Goal: Task Accomplishment & Management: Manage account settings

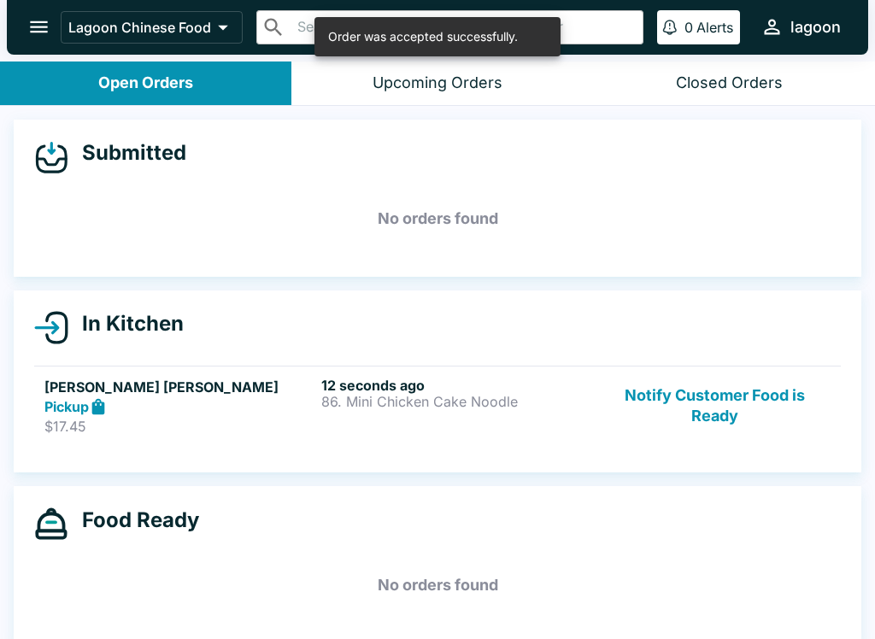
click at [428, 382] on h6 "12 seconds ago" at bounding box center [456, 385] width 270 height 17
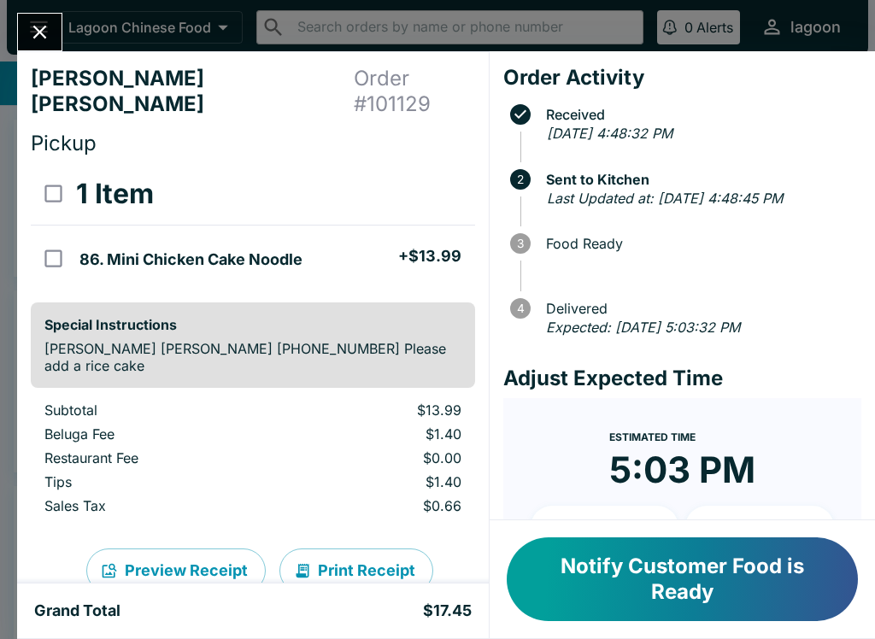
click at [681, 604] on button "Notify Customer Food is Ready" at bounding box center [682, 580] width 351 height 84
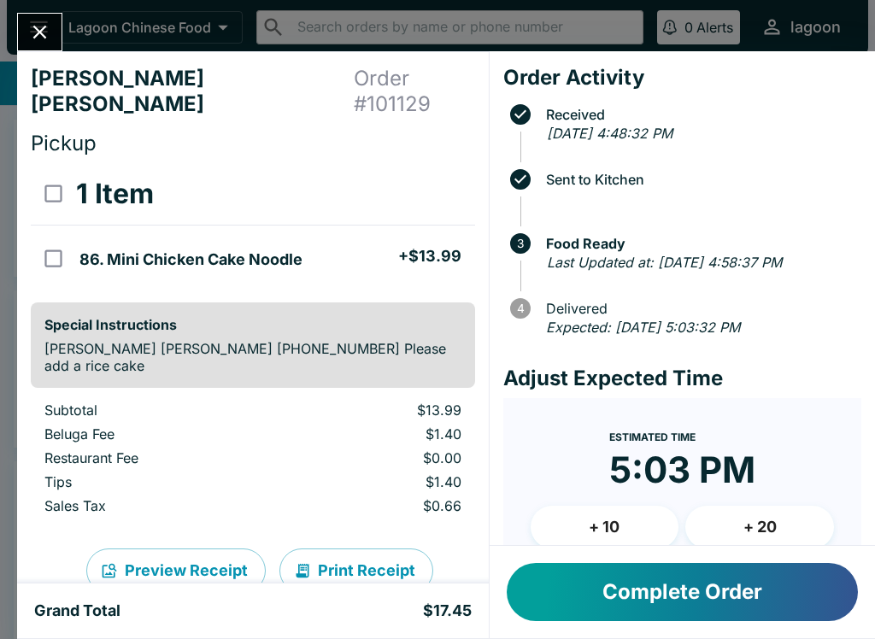
click at [556, 587] on button "Complete Order" at bounding box center [682, 592] width 351 height 58
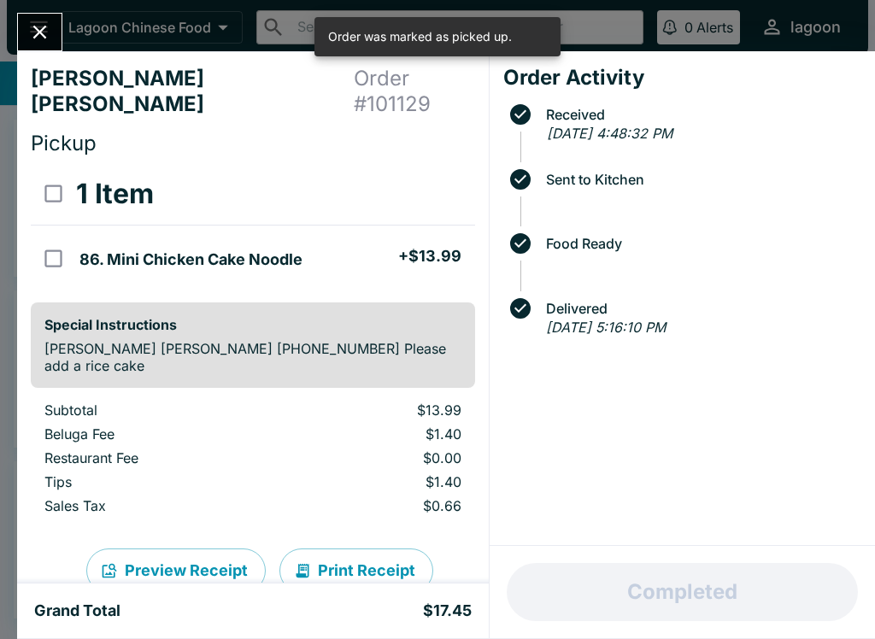
click at [32, 32] on icon "Close" at bounding box center [39, 32] width 23 height 23
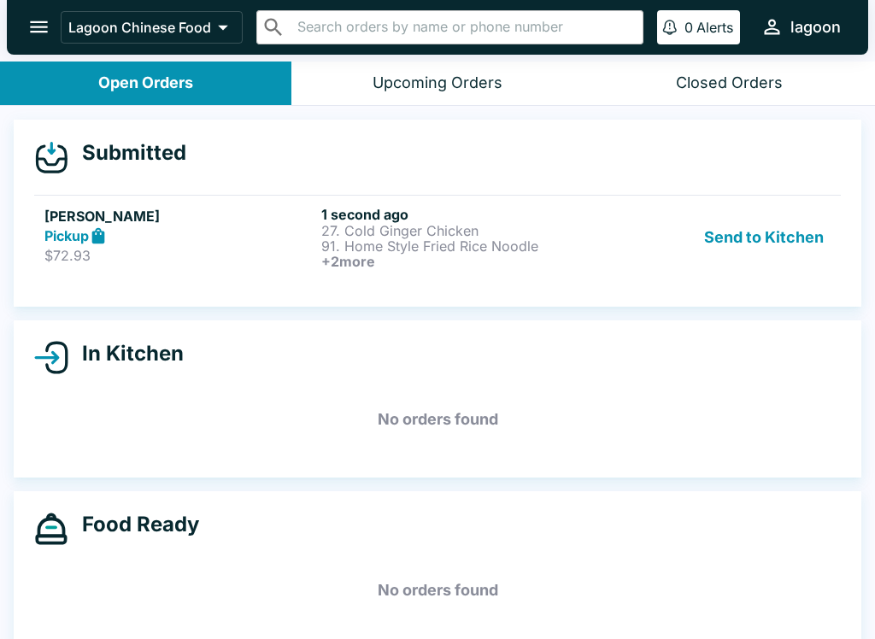
click at [774, 234] on button "Send to Kitchen" at bounding box center [763, 237] width 133 height 63
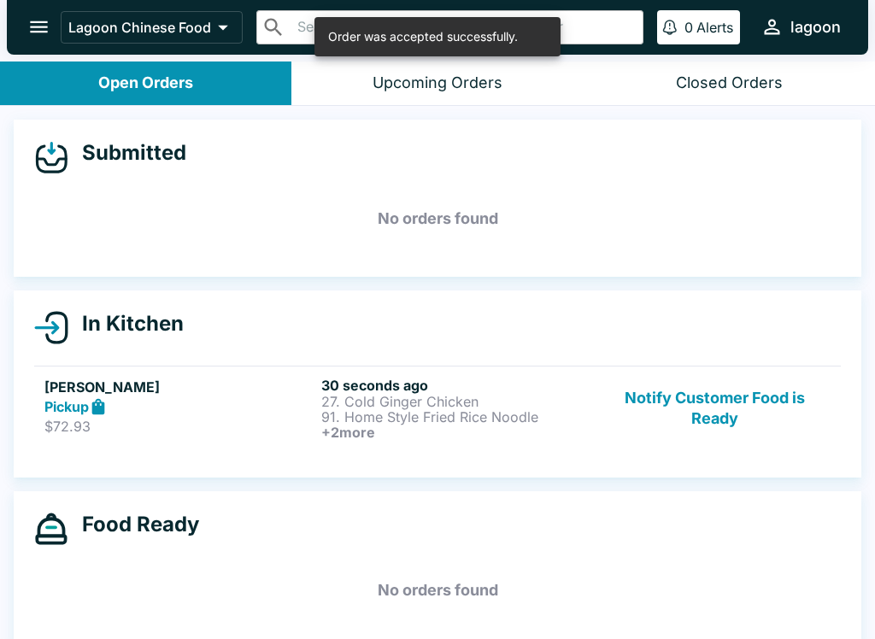
click at [413, 387] on h6 "30 seconds ago" at bounding box center [456, 385] width 270 height 17
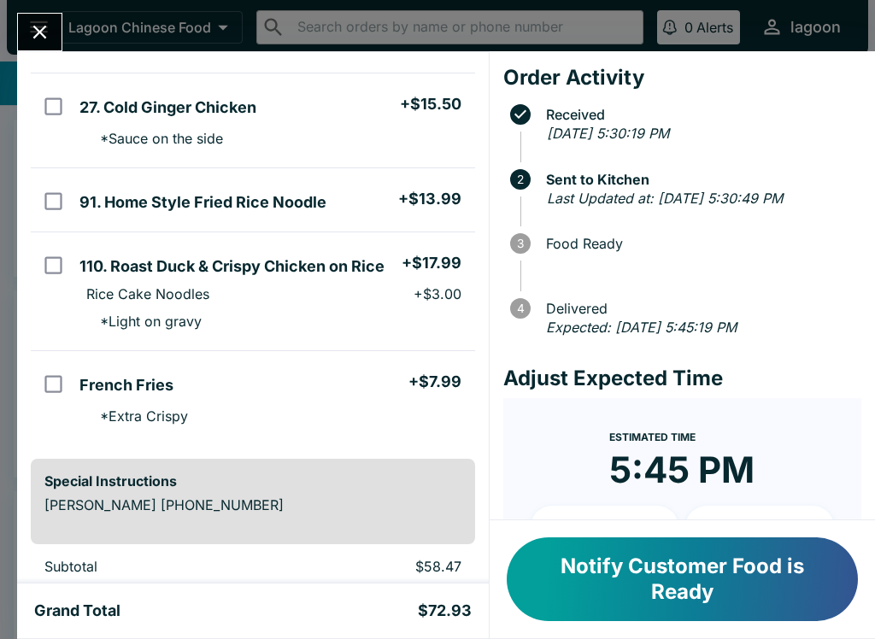
scroll to position [147, 0]
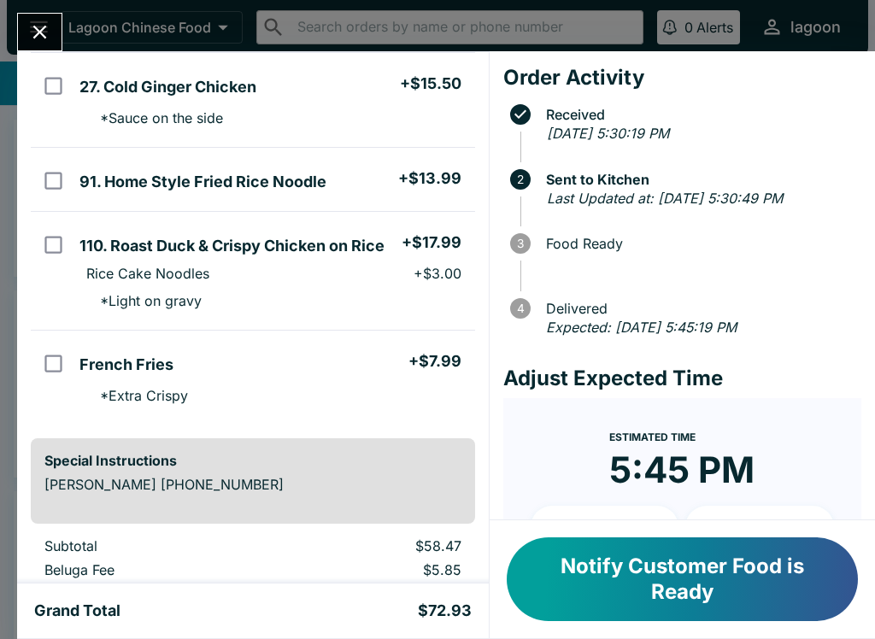
click at [688, 567] on button "Notify Customer Food is Ready" at bounding box center [682, 580] width 351 height 84
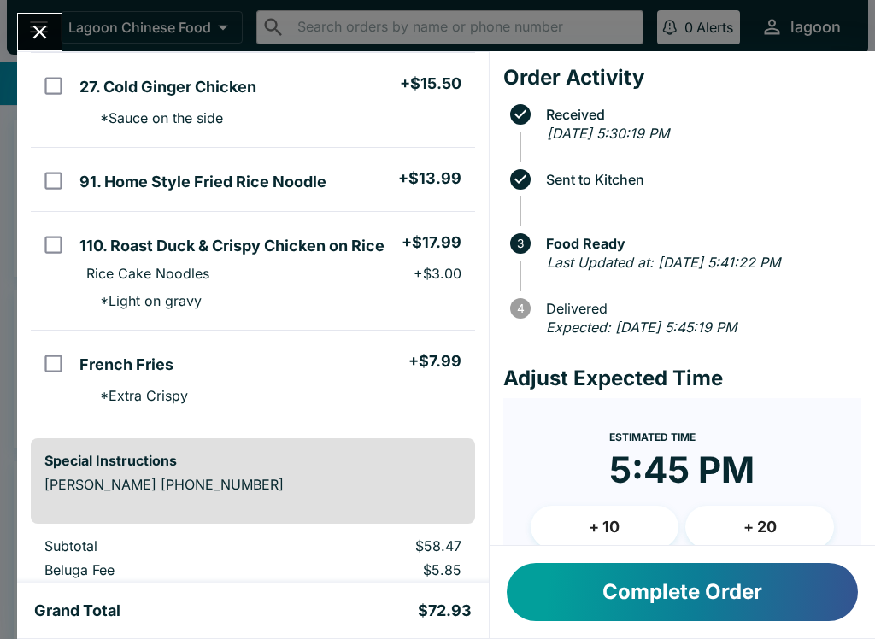
click at [559, 602] on button "Complete Order" at bounding box center [682, 592] width 351 height 58
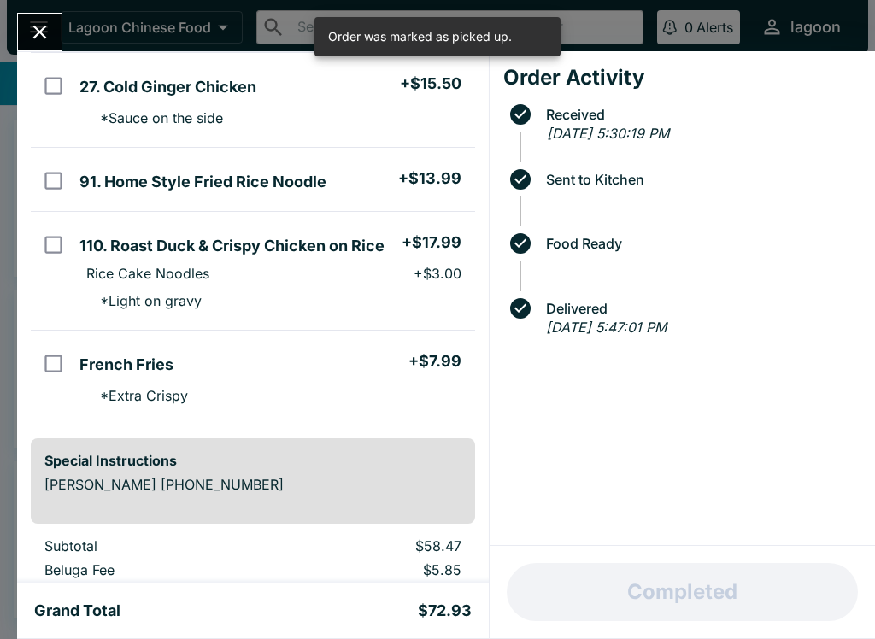
click at [34, 28] on icon "Close" at bounding box center [39, 32] width 23 height 23
